Goal: Entertainment & Leisure: Browse casually

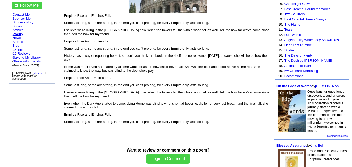
scroll to position [97, 0]
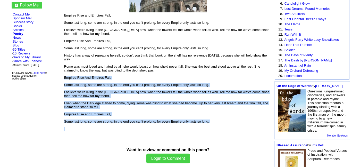
drag, startPoint x: 64, startPoint y: 80, endPoint x: 218, endPoint y: 128, distance: 161.4
click at [218, 128] on font "Empires Rise and Empires Fall, Some last long, some are strong, in the end you …" at bounding box center [168, 75] width 208 height 124
click at [103, 109] on p "Even when the Dark Age started to come, dying Rome was blind to what she had be…" at bounding box center [168, 105] width 208 height 8
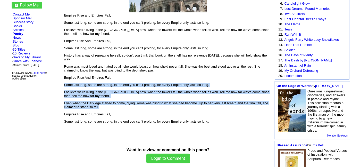
drag, startPoint x: 103, startPoint y: 110, endPoint x: 64, endPoint y: 84, distance: 46.9
click at [64, 84] on font "Empires Rise and Empires Fall, Some last long, some are strong, in the end you …" at bounding box center [168, 75] width 208 height 124
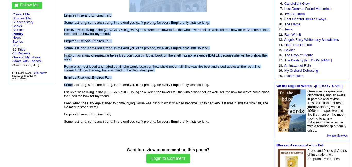
drag, startPoint x: 63, startPoint y: 80, endPoint x: 70, endPoint y: 82, distance: 7.5
click at [66, 79] on p "Empires Rise And Empires Fall," at bounding box center [168, 78] width 208 height 4
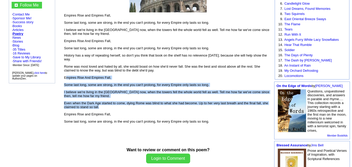
drag, startPoint x: 65, startPoint y: 79, endPoint x: 121, endPoint y: 111, distance: 64.8
click at [121, 111] on font "Empires Rise and Empires Fall, Some last long, some are strong, in the end you …" at bounding box center [168, 75] width 208 height 124
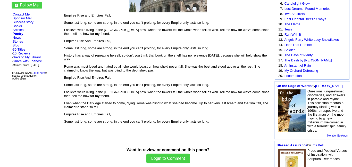
click at [62, 79] on align\=\"left\" "[PERSON_NAME] Follow Me · Contact Me · Sponsor Me! · Success story · Books · Ar…" at bounding box center [31, 19] width 61 height 148
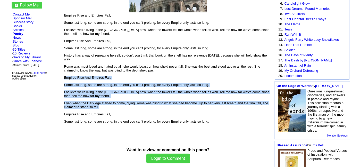
drag, startPoint x: 64, startPoint y: 79, endPoint x: 130, endPoint y: 112, distance: 73.6
click at [130, 112] on font "Empires Rise and Empires Fall, Some last long, some are strong, in the end you …" at bounding box center [168, 75] width 208 height 124
